Goal: Task Accomplishment & Management: Manage account settings

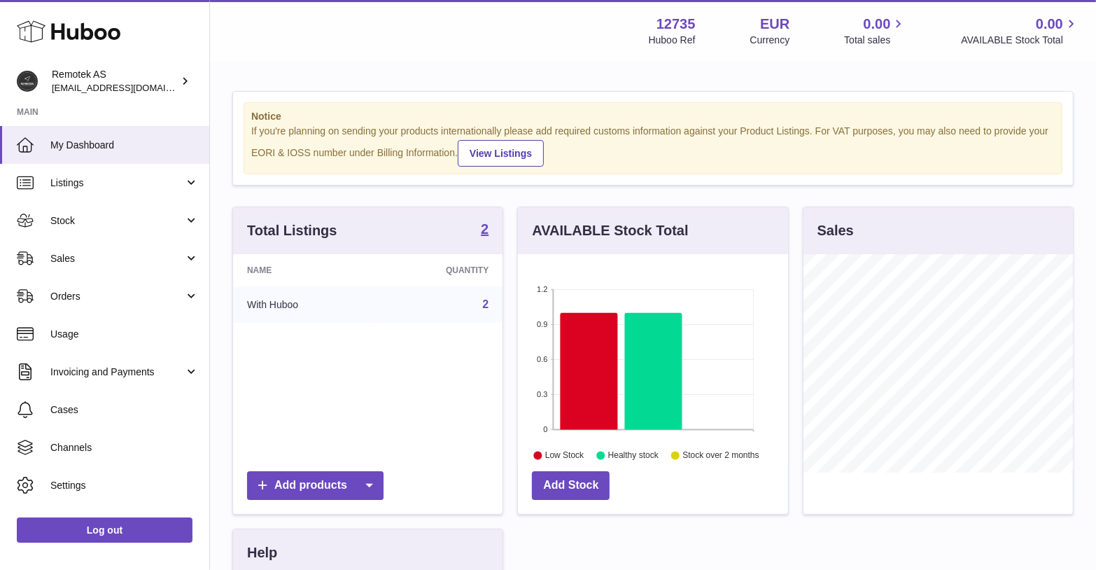
scroll to position [218, 270]
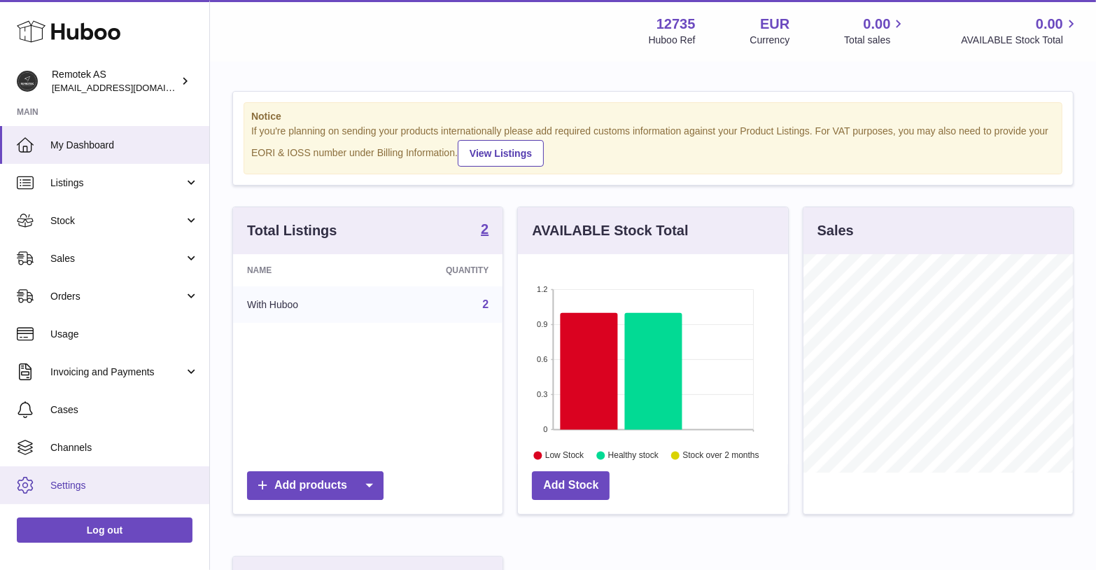
click at [90, 484] on span "Settings" at bounding box center [124, 485] width 148 height 13
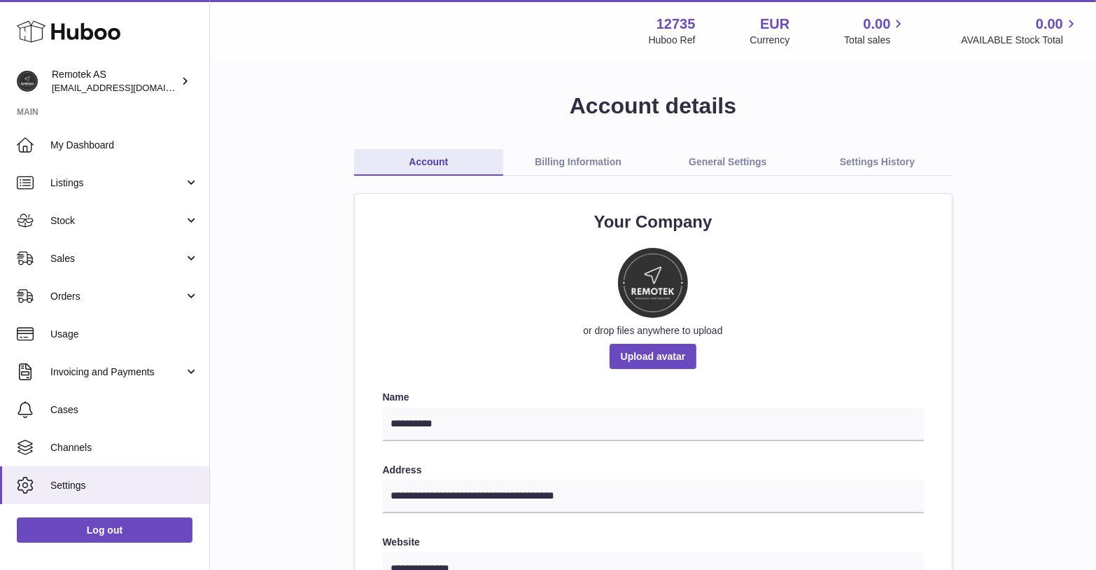
click at [766, 164] on link "General Settings" at bounding box center [728, 162] width 150 height 27
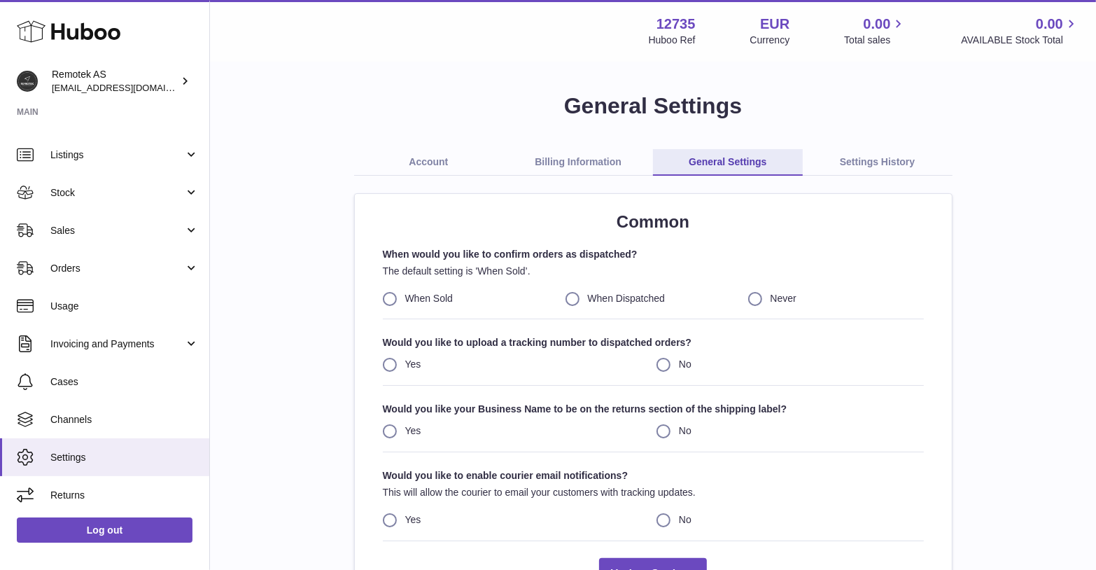
click at [430, 164] on link "Account" at bounding box center [429, 162] width 150 height 27
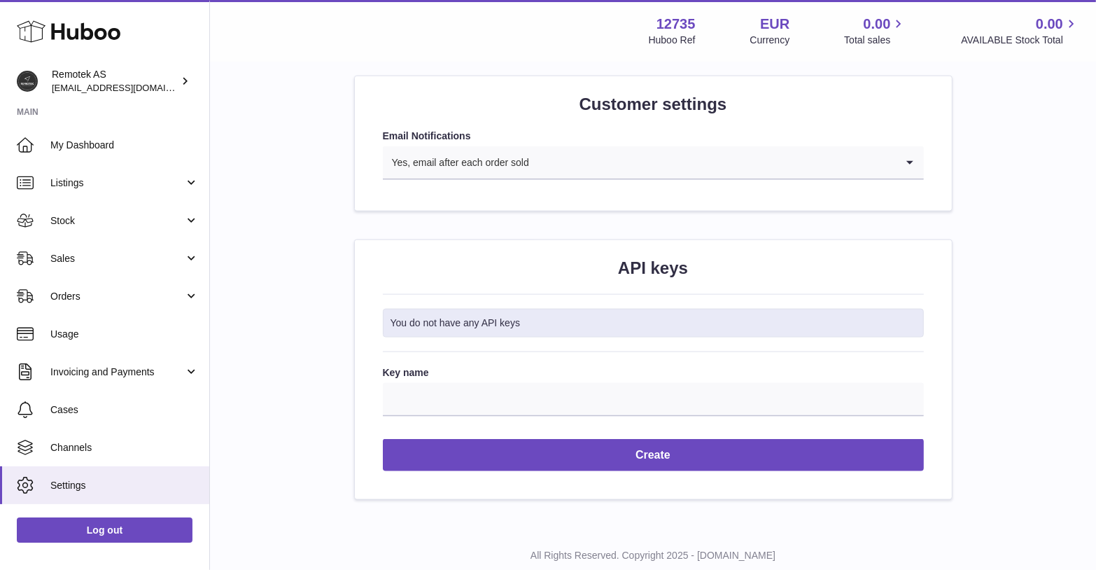
scroll to position [1381, 0]
